Goal: Task Accomplishment & Management: Use online tool/utility

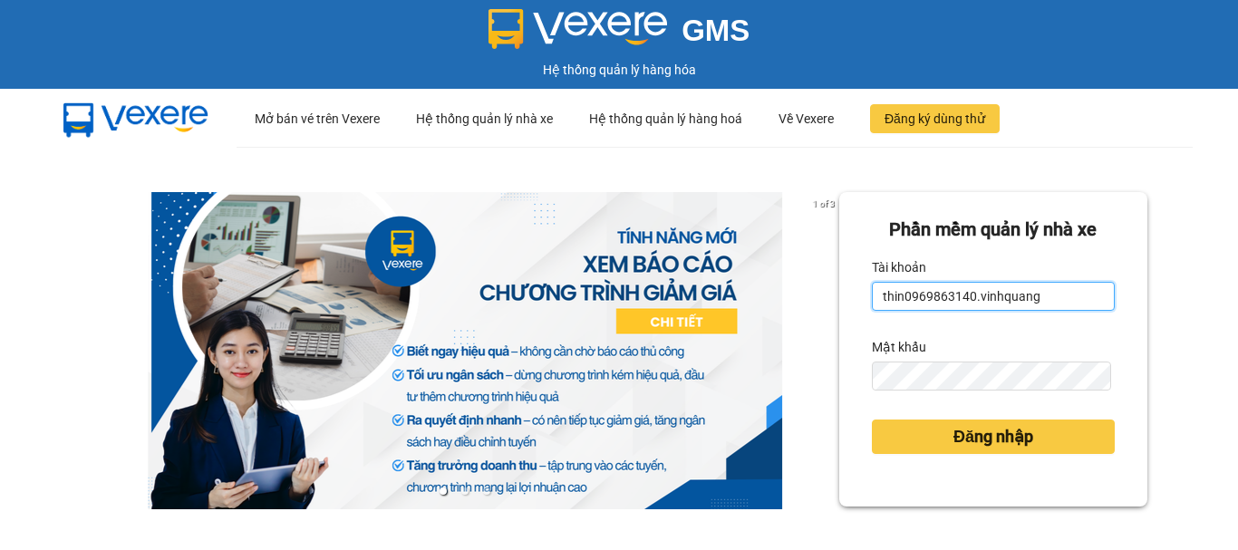
click at [945, 298] on input "thin0969863140.vinhquang" at bounding box center [993, 296] width 243 height 29
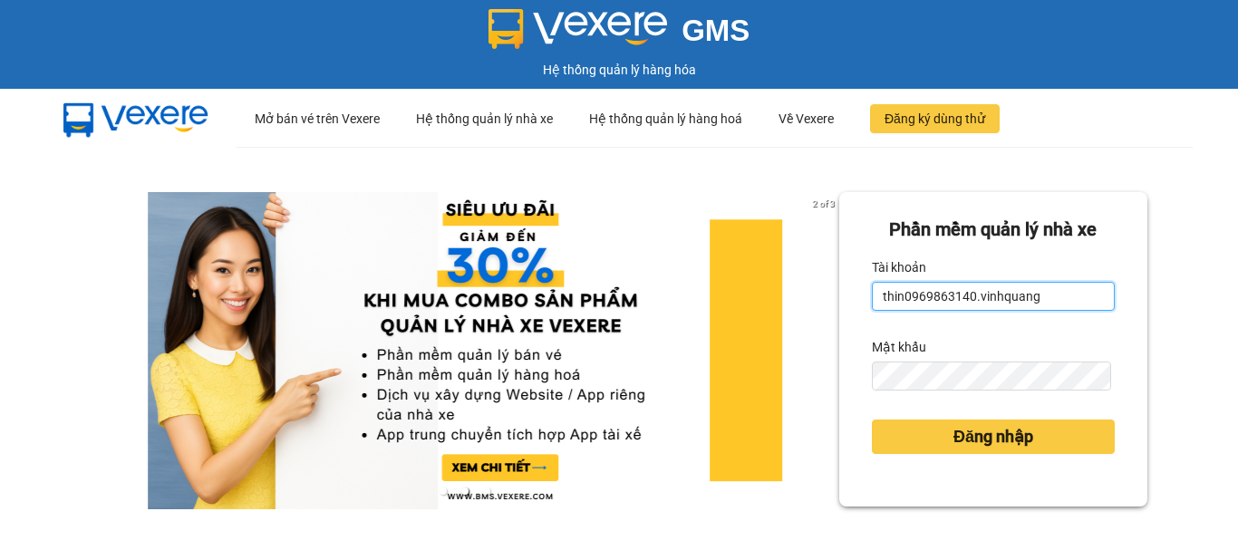
type input "hang0947490696.vinhquang"
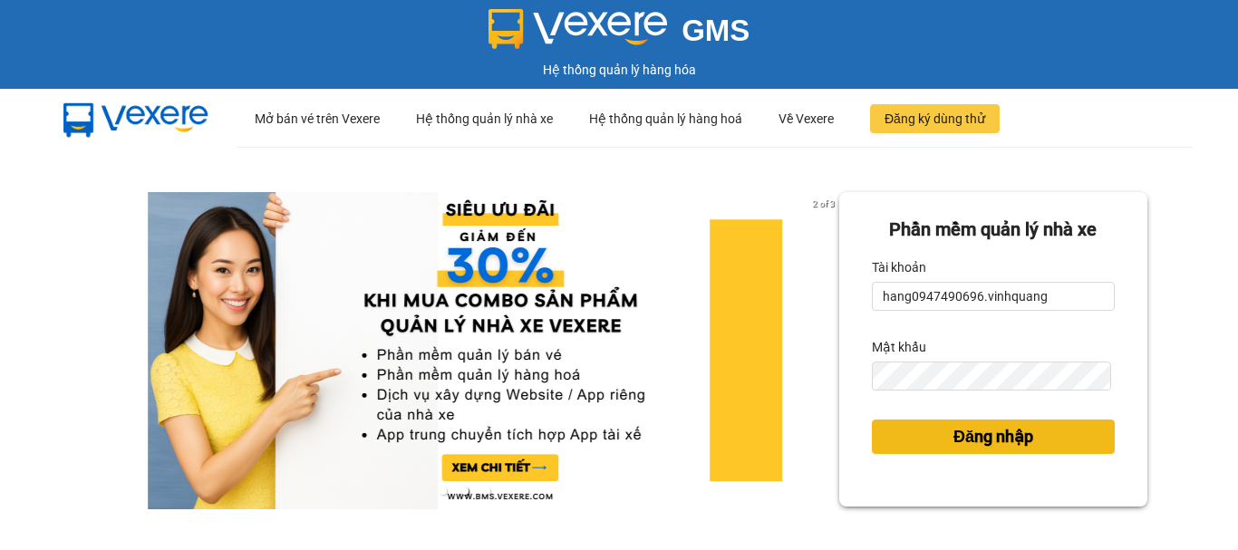
click at [956, 436] on span "Đăng nhập" at bounding box center [994, 436] width 80 height 25
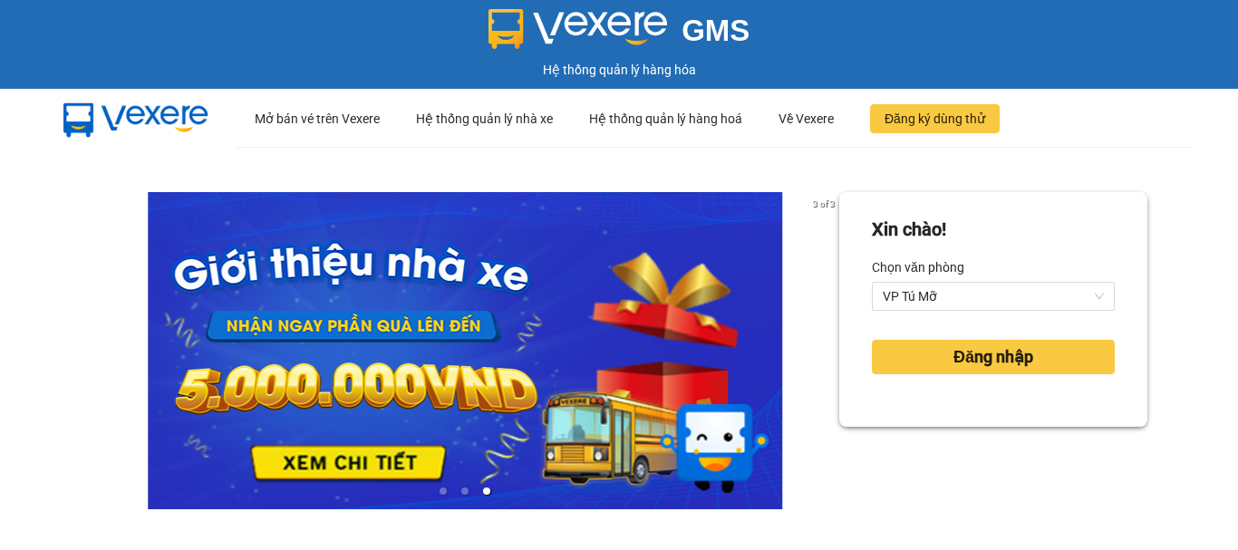
click at [979, 432] on div "[PERSON_NAME]! [PERSON_NAME] VP Tú Mỡ Đăng nhập" at bounding box center [993, 403] width 308 height 422
click at [939, 291] on span "VP Tú Mỡ" at bounding box center [993, 296] width 221 height 27
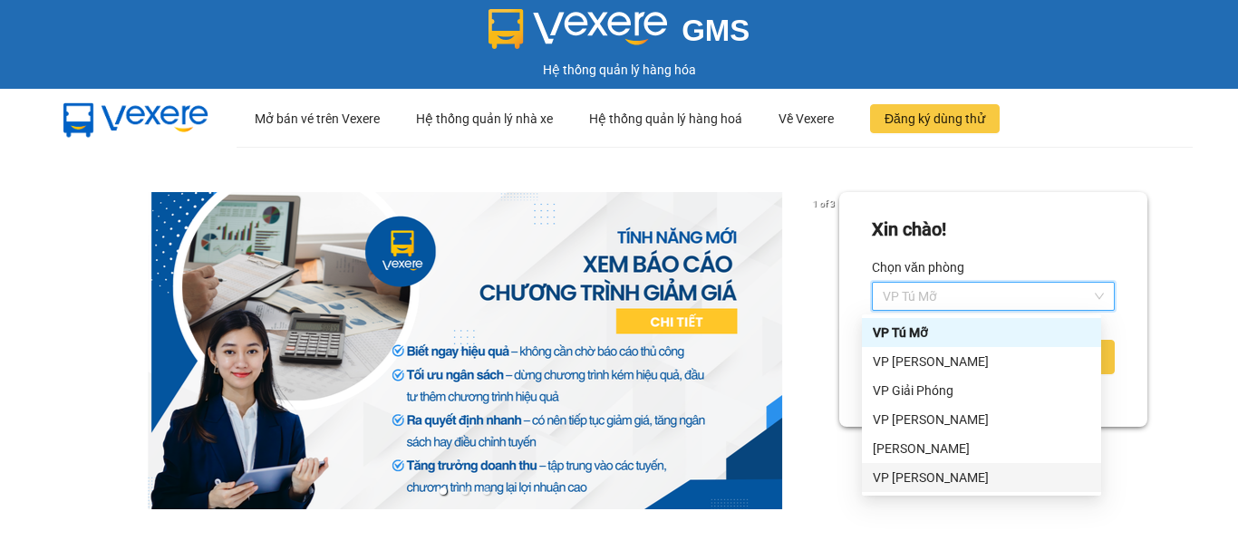
click at [906, 482] on div "VP [PERSON_NAME]" at bounding box center [982, 478] width 218 height 20
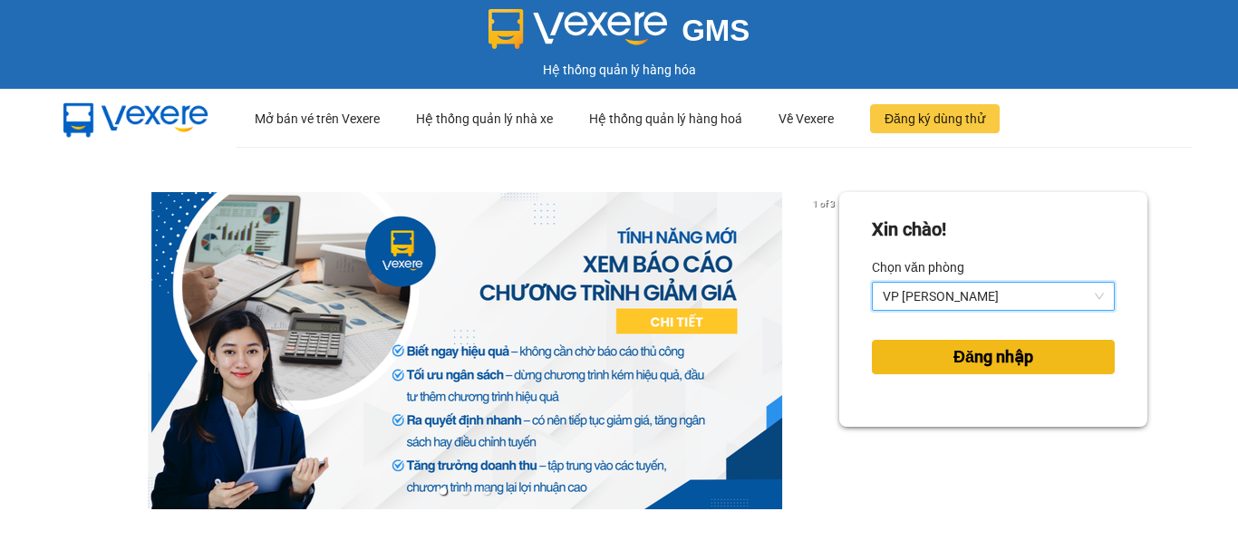
click at [938, 350] on button "Đăng nhập" at bounding box center [993, 357] width 243 height 34
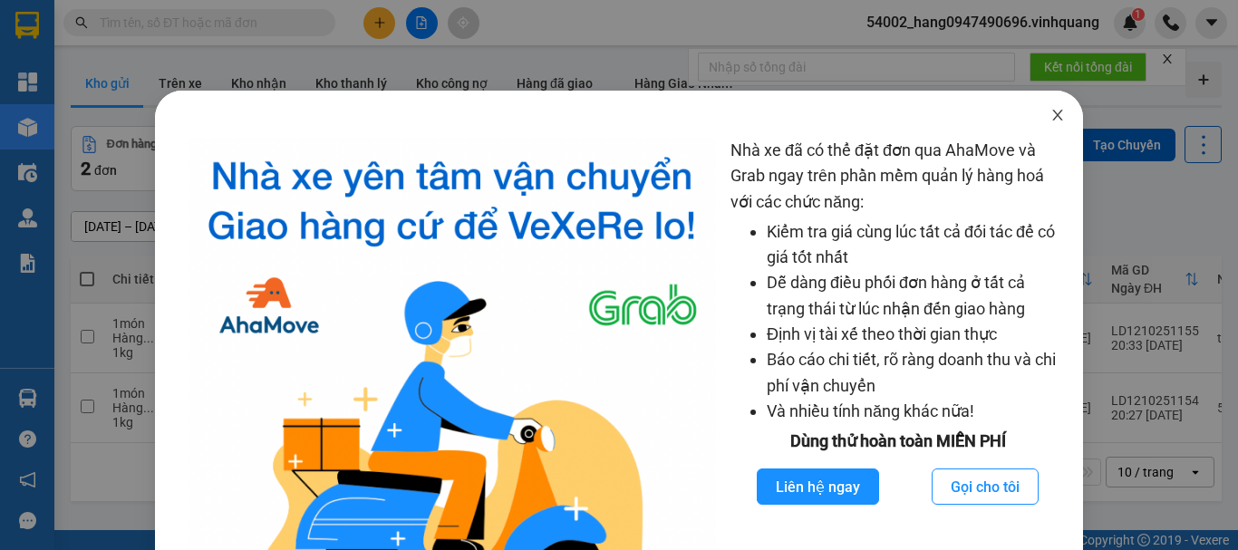
click at [1051, 116] on icon "close" at bounding box center [1058, 115] width 15 height 15
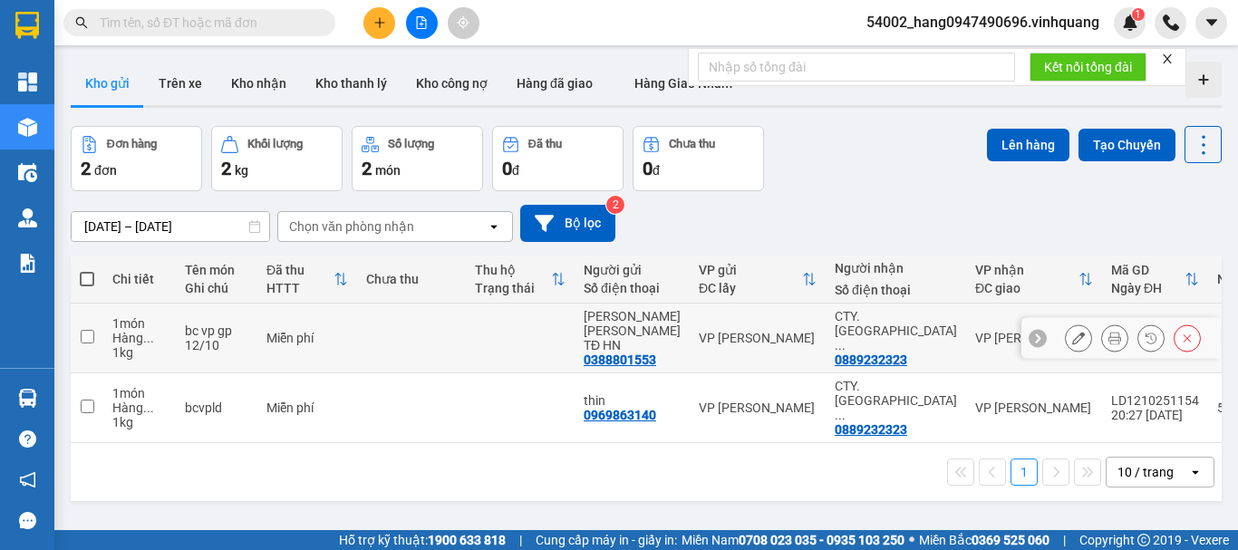
click at [1072, 334] on icon at bounding box center [1078, 338] width 13 height 13
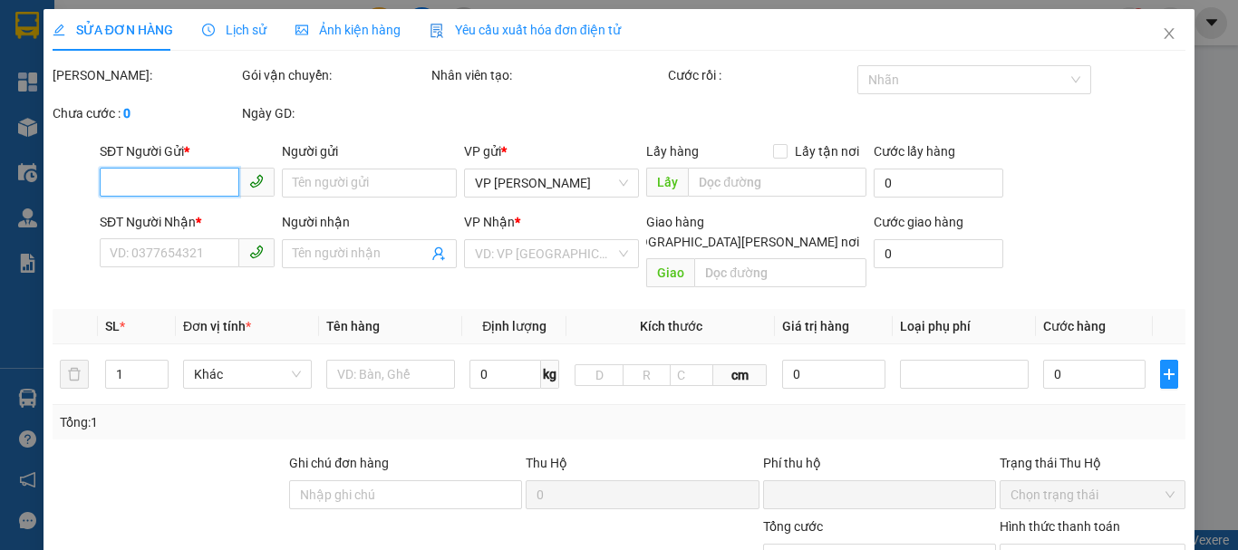
type input "0388801553"
type input "[PERSON_NAME] [PERSON_NAME] TĐ HN"
type input "0889232323"
type input "CTY. [PERSON_NAME]"
type input "0"
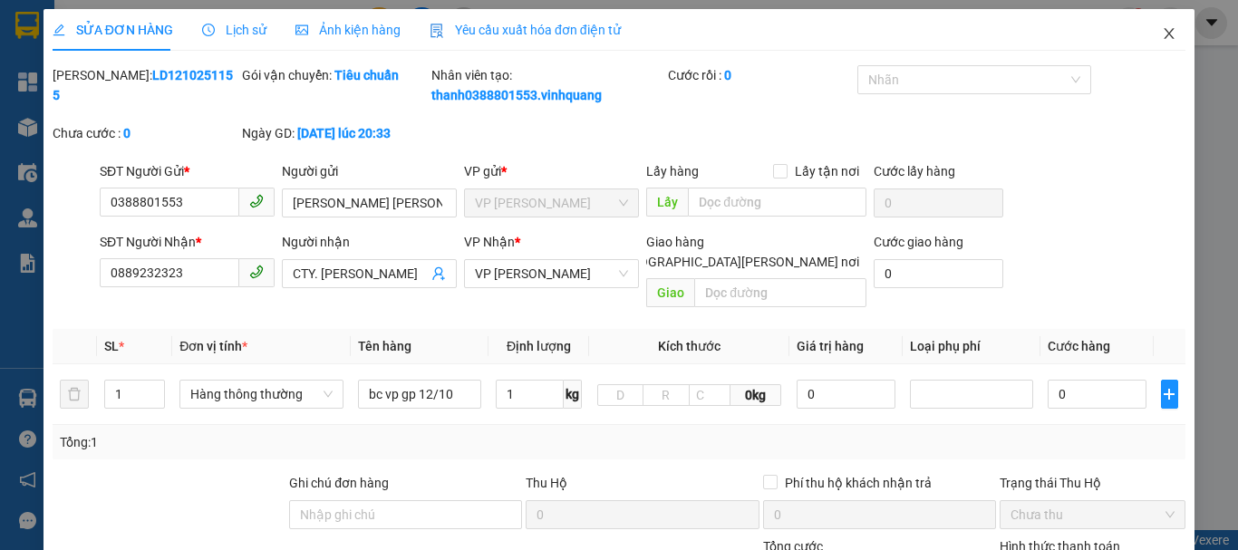
click at [1167, 37] on span "Close" at bounding box center [1169, 34] width 51 height 51
